Goal: Task Accomplishment & Management: Manage account settings

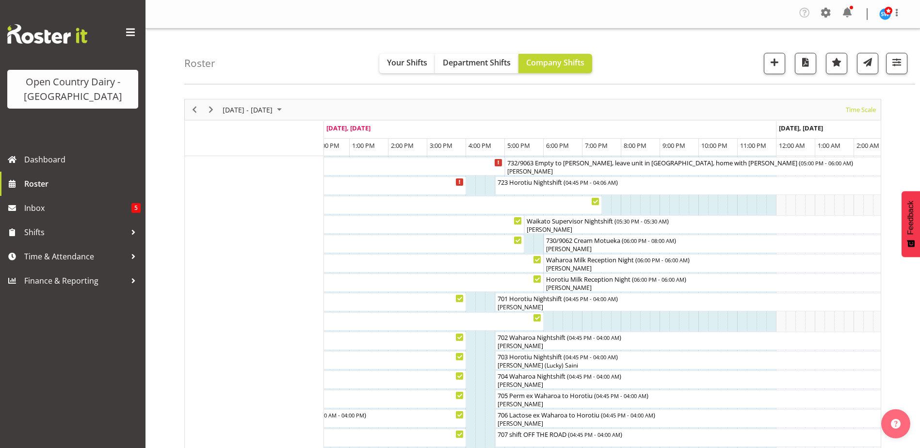
click at [0, 0] on div at bounding box center [0, 0] width 0 height 0
click at [552, 183] on div "723 Horotiu Nightshift ( 04:45 PM - 04:06 AM )" at bounding box center [715, 182] width 437 height 10
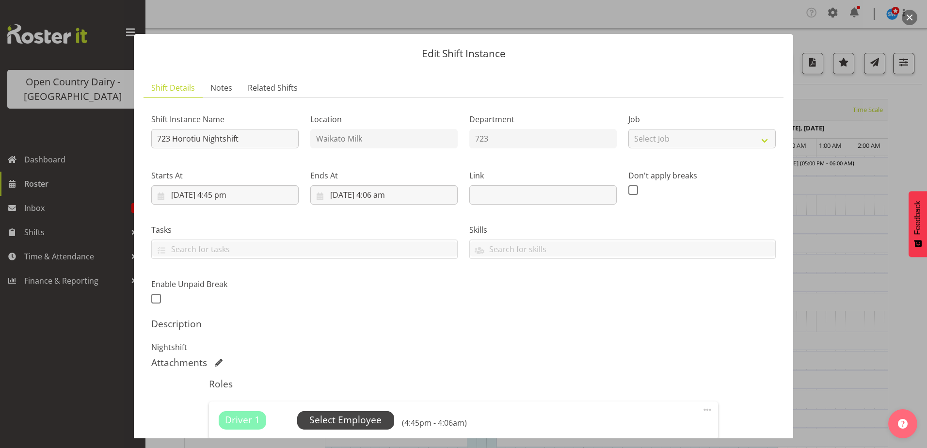
click at [346, 423] on span "Select Employee" at bounding box center [345, 420] width 72 height 14
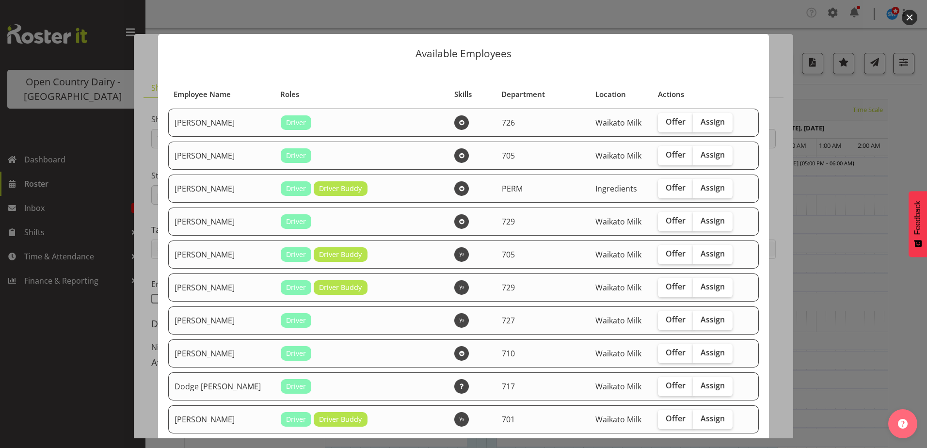
click at [743, 2] on div at bounding box center [463, 224] width 927 height 448
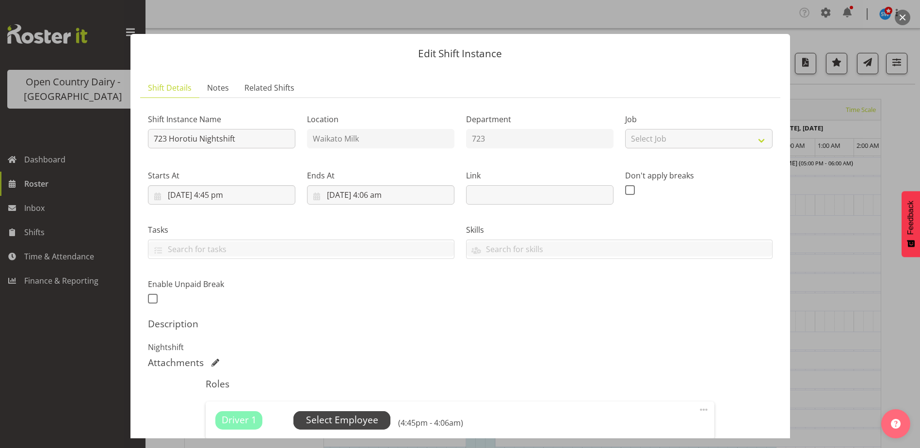
click at [362, 422] on span "Select Employee" at bounding box center [342, 420] width 72 height 14
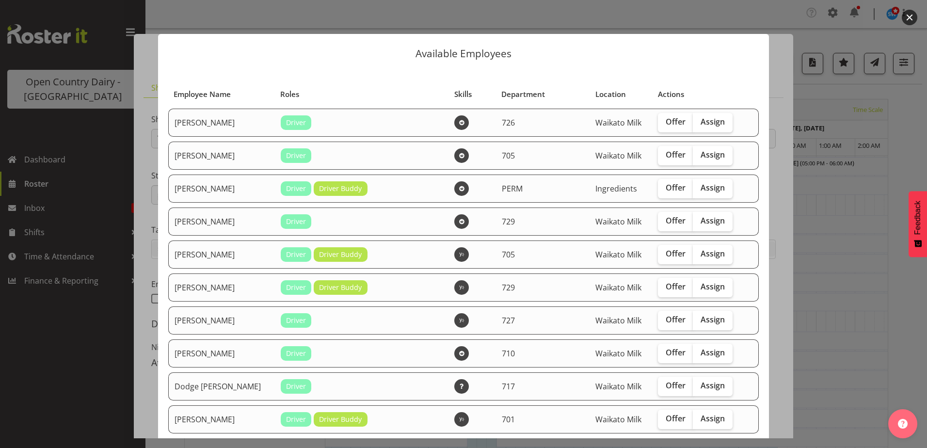
scroll to position [194, 0]
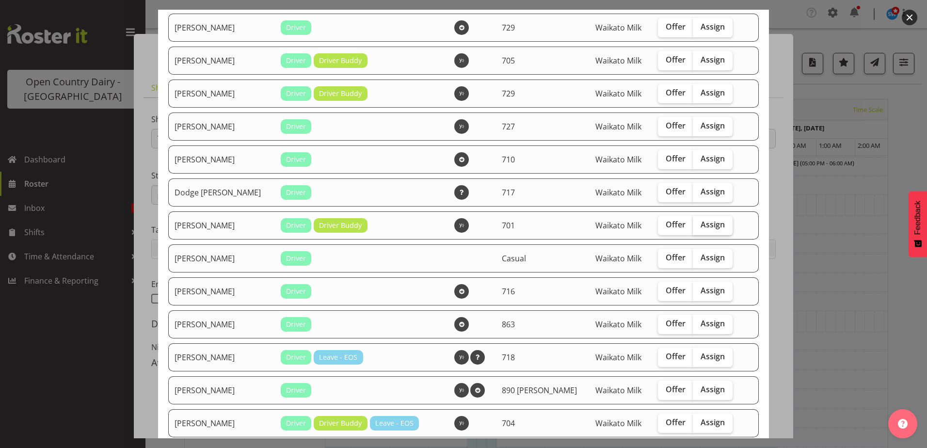
click at [709, 225] on span "Assign" at bounding box center [713, 225] width 24 height 10
click at [699, 225] on input "Assign" at bounding box center [696, 225] width 6 height 6
checkbox input "true"
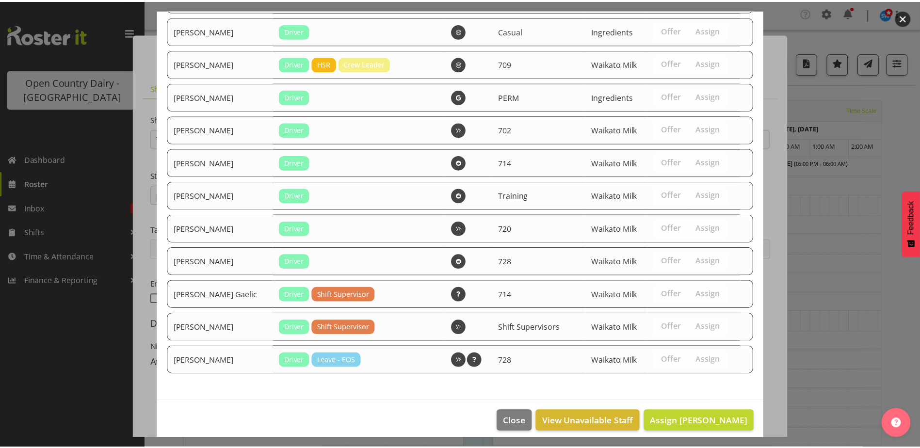
scroll to position [1288, 0]
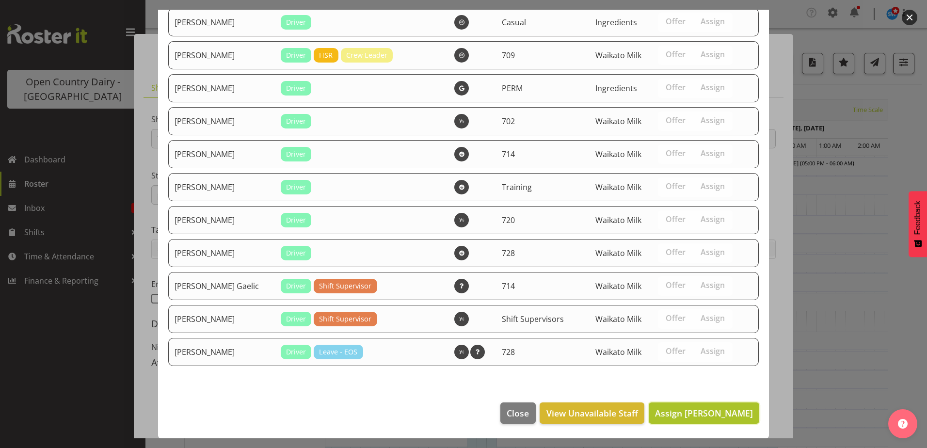
click at [704, 412] on span "Assign [PERSON_NAME]" at bounding box center [704, 413] width 98 height 12
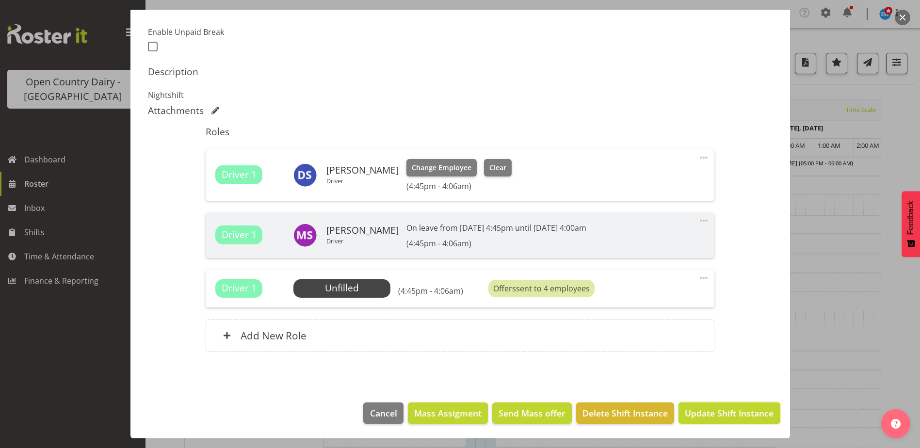
click at [720, 411] on span "Update Shift Instance" at bounding box center [729, 413] width 89 height 13
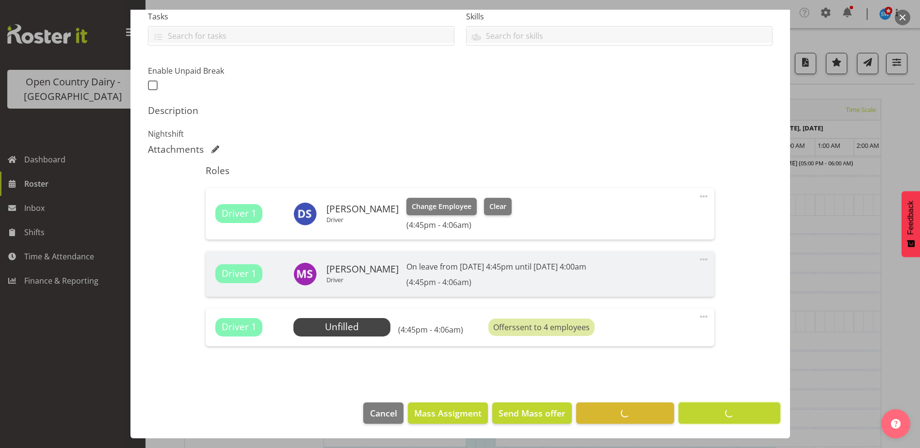
scroll to position [213, 0]
